Goal: Ask a question

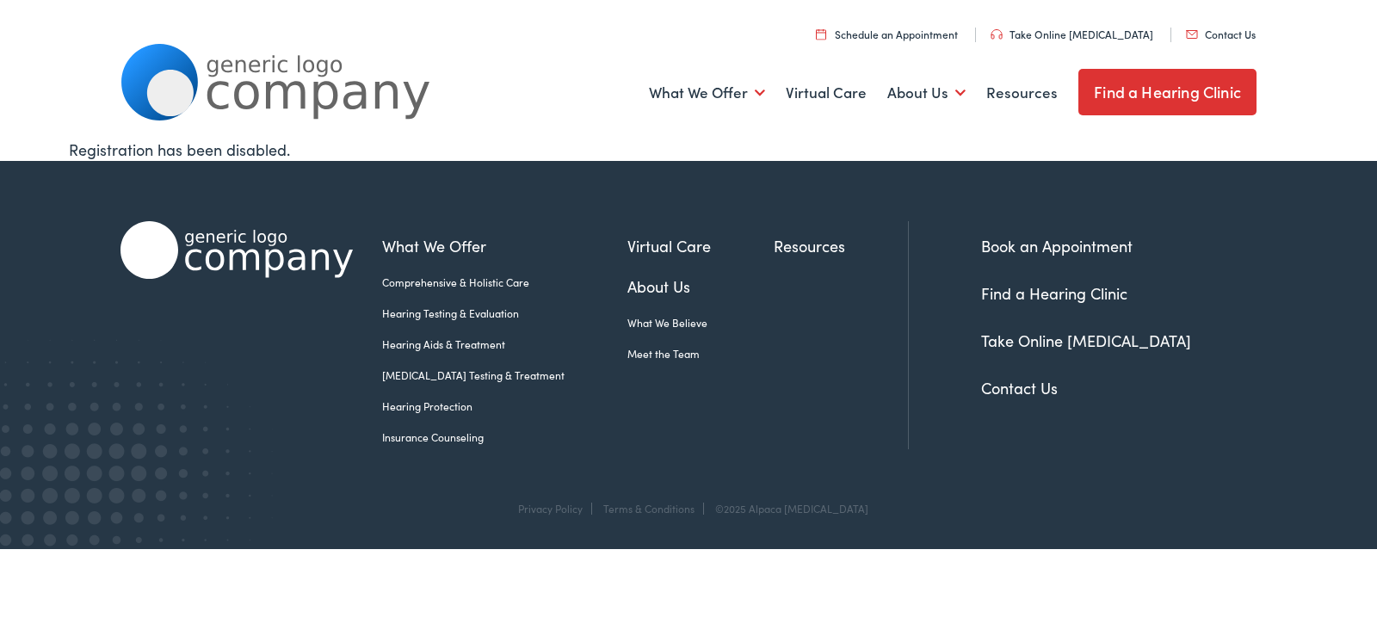
click at [1186, 27] on link "Contact Us" at bounding box center [1221, 34] width 70 height 15
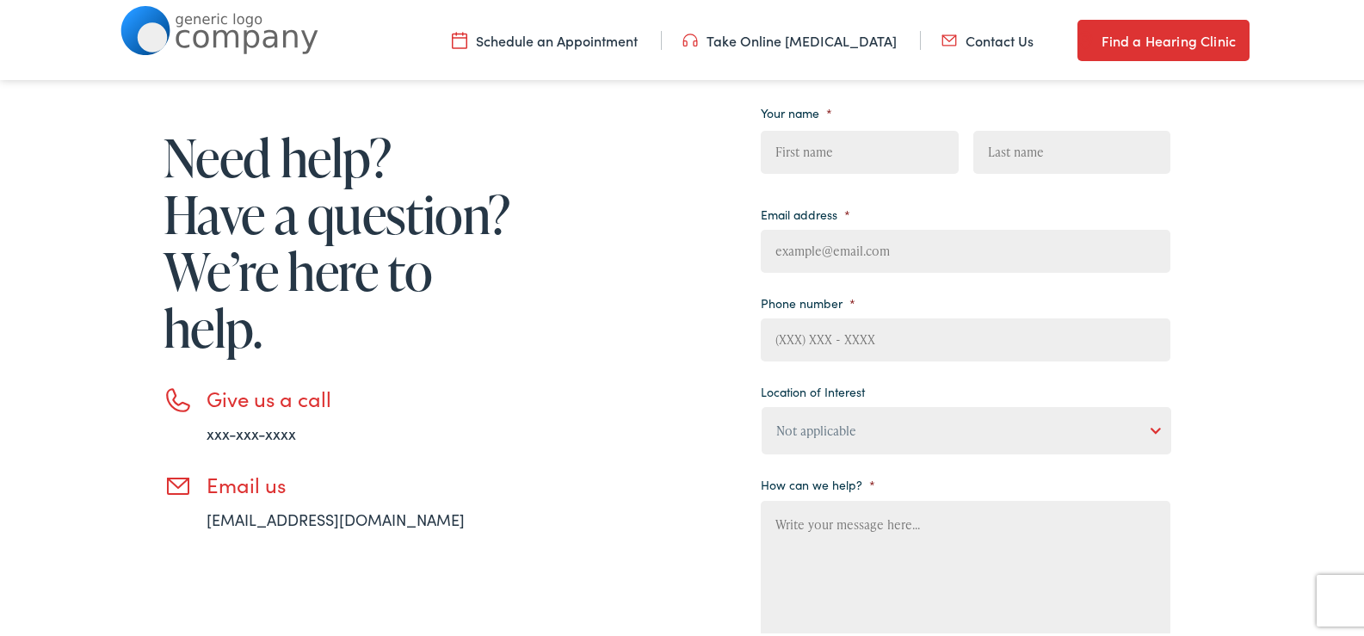
scroll to position [201, 0]
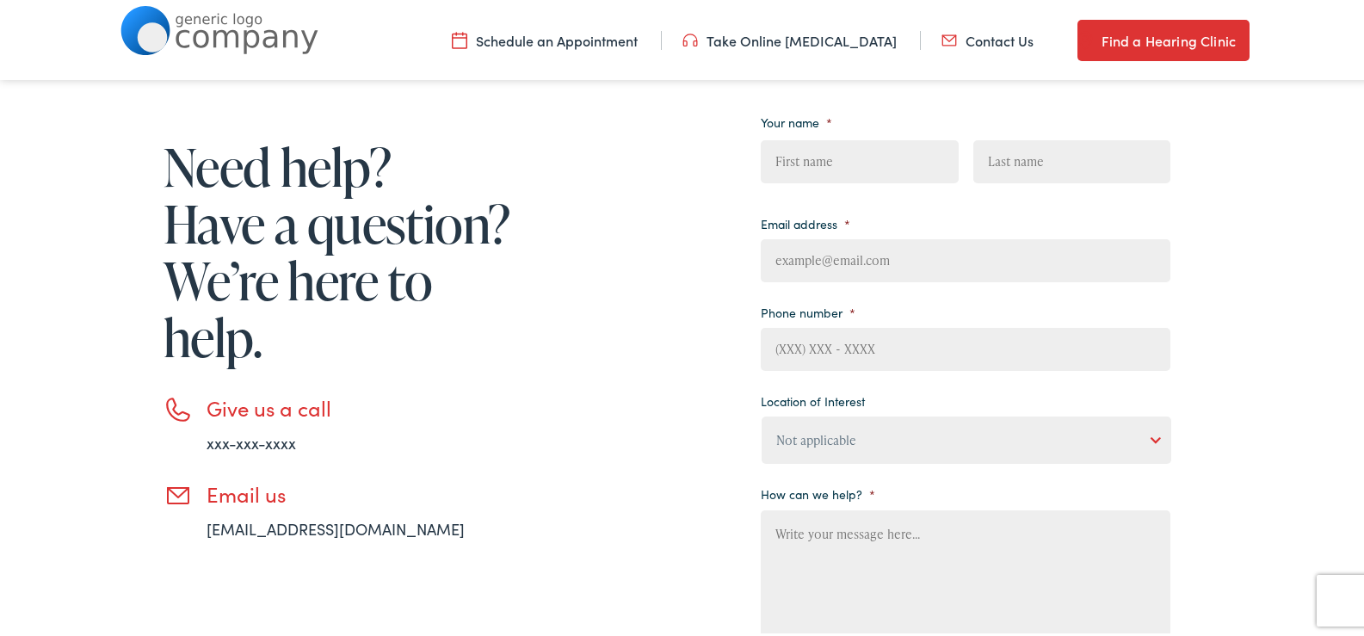
click at [862, 462] on ul "Your name * First Last Email address * Phone number * Location of Interest Not …" at bounding box center [966, 378] width 410 height 543
drag, startPoint x: 844, startPoint y: 437, endPoint x: 838, endPoint y: 518, distance: 81.1
click at [844, 437] on select "Not applicable [PERSON_NAME] [MEDICAL_DATA], Seguin Estes [MEDICAL_DATA], San […" at bounding box center [967, 437] width 410 height 47
select select "[PERSON_NAME] Hearing, Seigen"
click at [762, 414] on select "Not applicable [PERSON_NAME] [MEDICAL_DATA], Seguin Estes [MEDICAL_DATA], San […" at bounding box center [967, 437] width 410 height 47
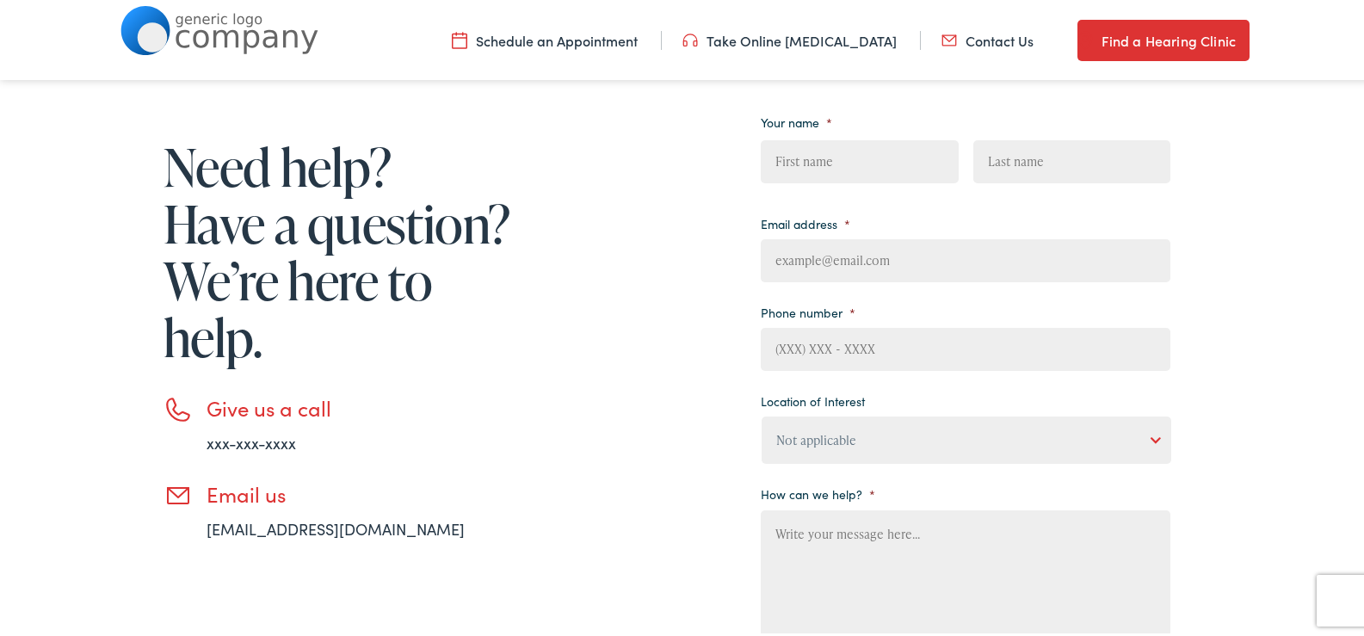
click at [804, 354] on input "Phone number *" at bounding box center [966, 346] width 410 height 43
type input "8149805065"
type input "[PERSON_NAME]"
type input "[PERSON_NAME][EMAIL_ADDRESS][PERSON_NAME][DOMAIN_NAME]"
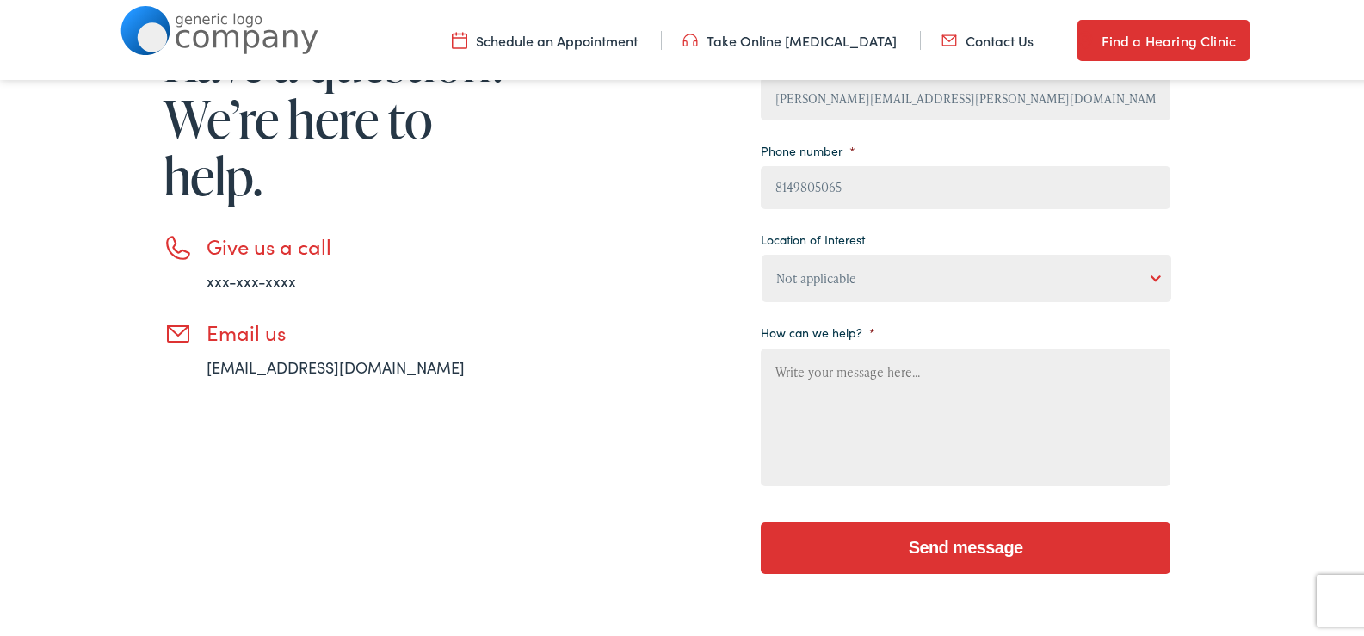
scroll to position [402, 0]
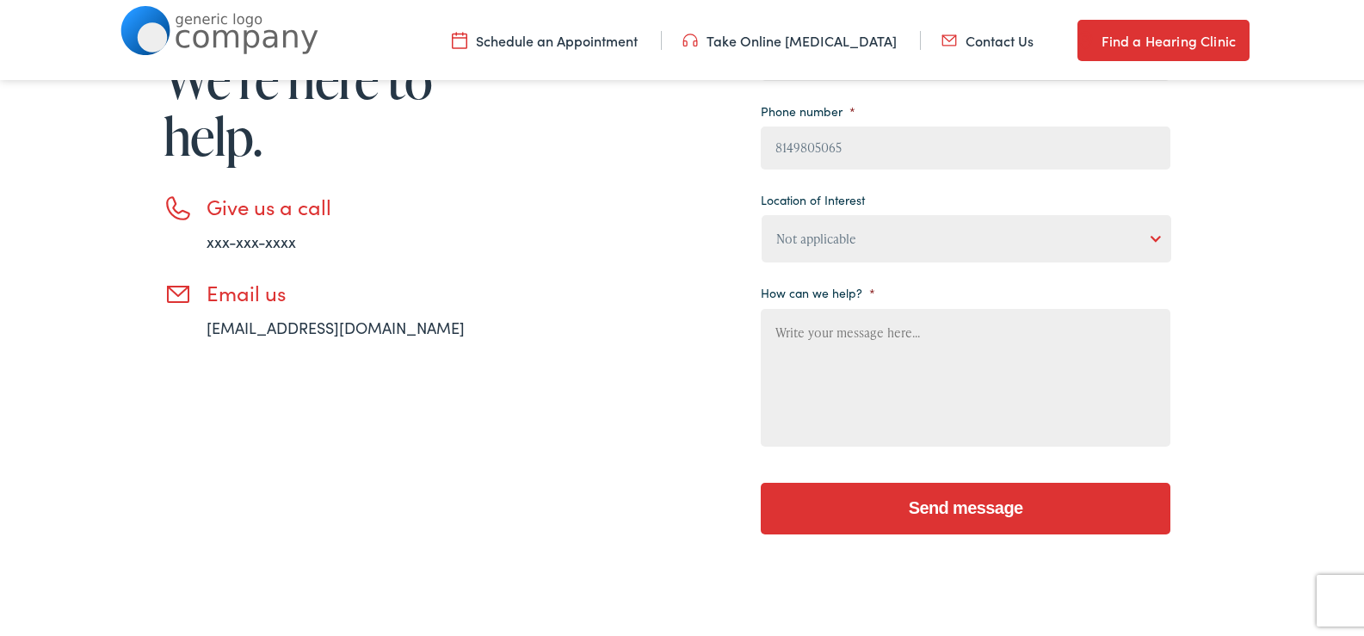
click at [770, 374] on textarea "How can we help? *" at bounding box center [966, 375] width 410 height 138
paste textarea "Wikipedia is considered to be the World’s most significant tool for reference m…"
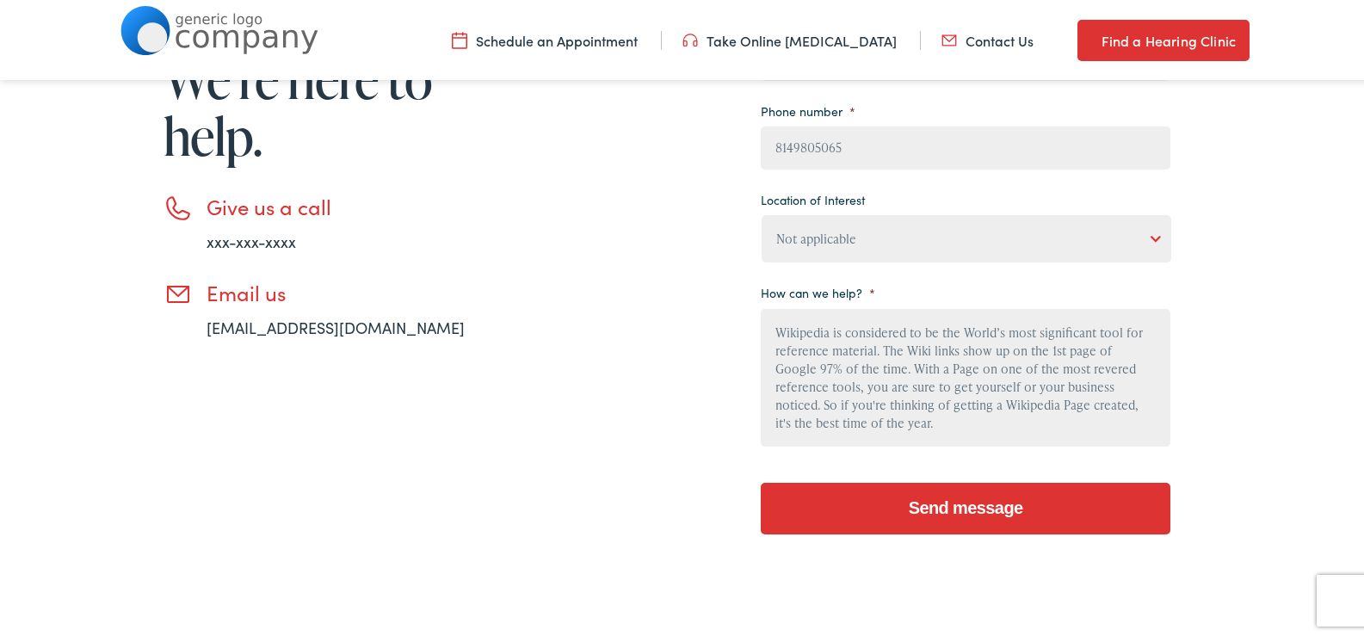
scroll to position [201, 0]
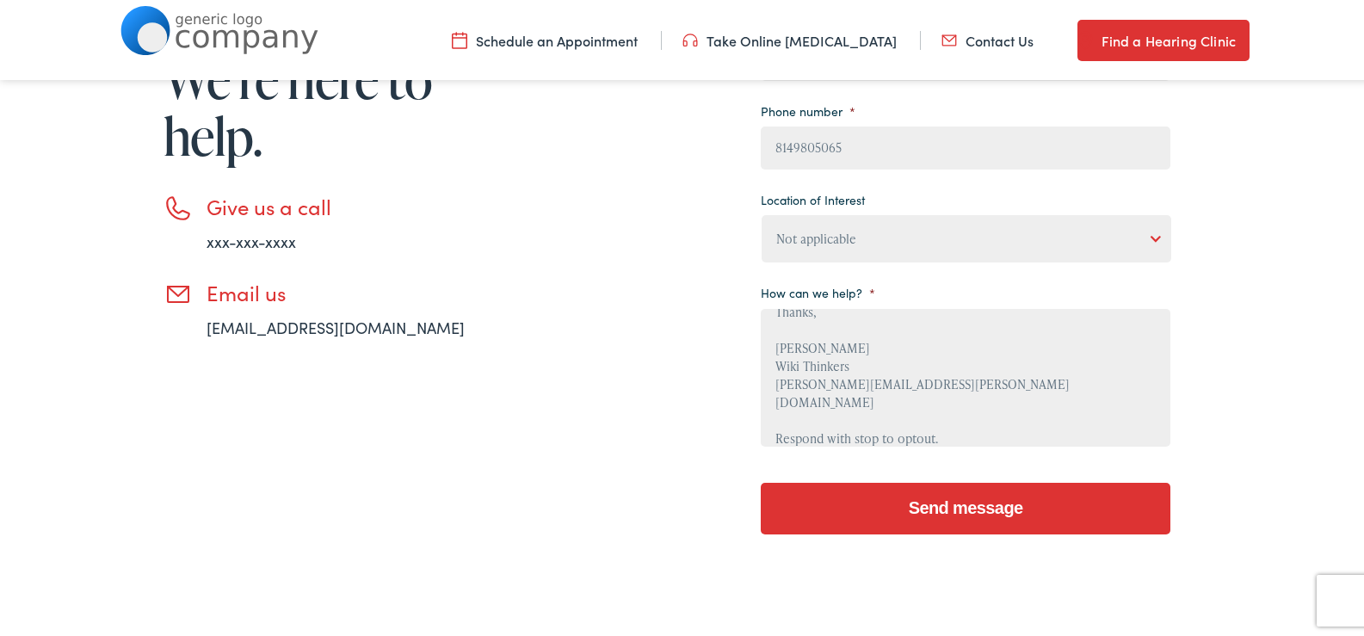
type textarea "Wikipedia is considered to be the World’s most significant tool for reference m…"
click at [908, 495] on input "Send message" at bounding box center [966, 506] width 410 height 52
